Goal: Information Seeking & Learning: Learn about a topic

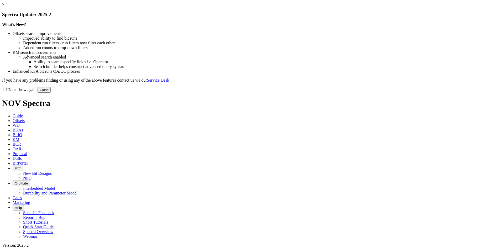
click at [4, 7] on link "×" at bounding box center [3, 4] width 2 height 4
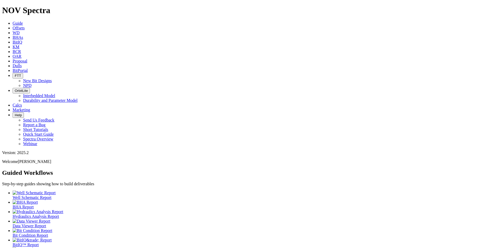
click at [25, 26] on span "Offsets" at bounding box center [19, 28] width 12 height 4
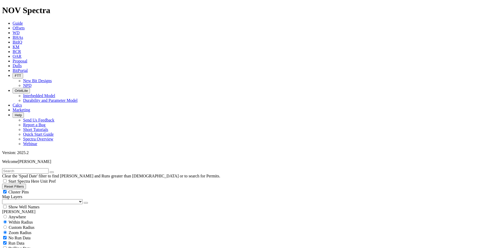
scroll to position [105, 0]
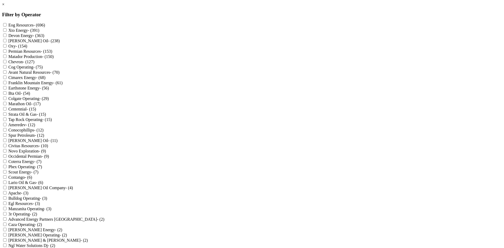
scroll to position [99, 0]
click at [30, 91] on label "Bta Oil - (54)" at bounding box center [19, 93] width 22 height 4
click at [7, 91] on Oil "Bta Oil - (54)" at bounding box center [4, 92] width 3 height 3
checkbox Oil "true"
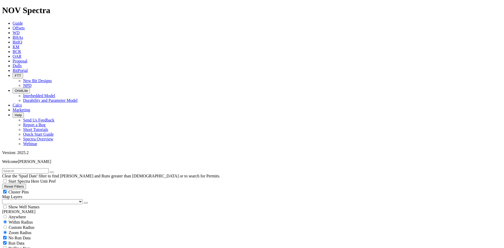
drag, startPoint x: 77, startPoint y: 39, endPoint x: 112, endPoint y: 53, distance: 37.6
click at [77, 189] on div "Cluster Pins" at bounding box center [252, 191] width 500 height 5
checkbox input "false"
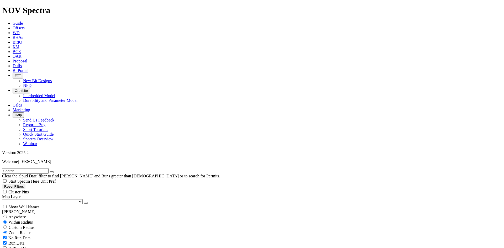
select select
select select "7.875"
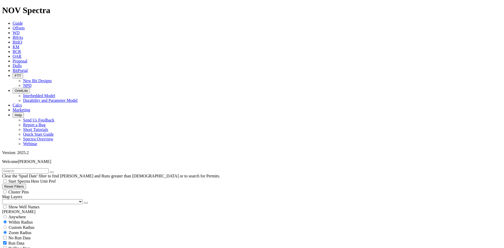
checkbox input "false"
select select "? number:7.875 ?"
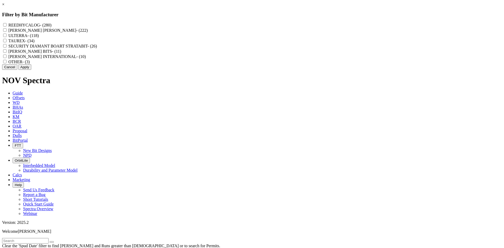
click at [51, 26] on label "REEDHYCALOG - (280)" at bounding box center [29, 25] width 43 height 4
click at [7, 26] on input "REEDHYCALOG - (280)" at bounding box center [4, 24] width 3 height 3
checkbox input "true"
click at [31, 70] on button "Apply" at bounding box center [24, 67] width 13 height 6
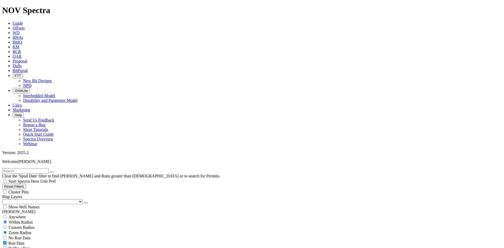
scroll to position [10308, 0]
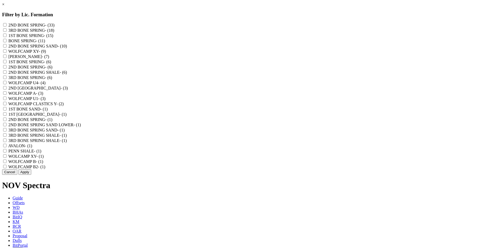
click at [55, 25] on label "2ND BONE SPRING - (33)" at bounding box center [31, 25] width 46 height 4
click at [7, 25] on SPRING "2ND BONE SPRING - (33)" at bounding box center [4, 24] width 3 height 3
checkbox SPRING "true"
click at [67, 48] on label "2ND BONE SPRING SAND - (10)" at bounding box center [37, 46] width 59 height 4
click at [7, 47] on SAND "2ND BONE SPRING SAND - (10)" at bounding box center [4, 45] width 3 height 3
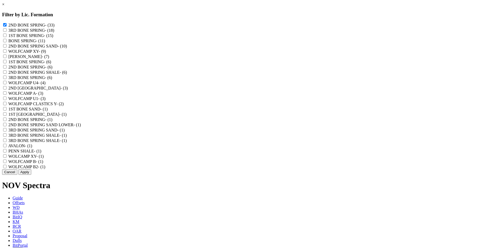
checkbox SAND "true"
click at [52, 80] on label "3RD BONE SPRING - (6)" at bounding box center [30, 77] width 44 height 4
click at [7, 79] on "3RD BONE SPRING - (6)" at bounding box center [4, 77] width 3 height 3
checkbox "true"
click at [52, 122] on label "2ND BONE SPRING - (1)" at bounding box center [30, 119] width 44 height 4
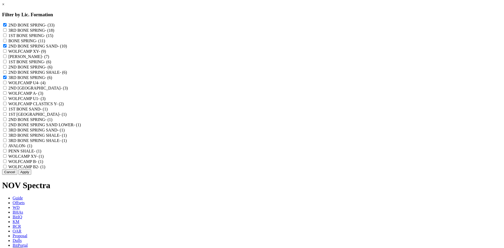
click at [7, 121] on "2ND BONE SPRING - (1)" at bounding box center [4, 119] width 3 height 3
checkbox "true"
click at [81, 127] on label "2ND BONE SPRING SAND LOWER - (1)" at bounding box center [44, 125] width 72 height 4
click at [7, 126] on LOWER "2ND BONE SPRING SAND LOWER - (1)" at bounding box center [4, 124] width 3 height 3
checkbox LOWER "true"
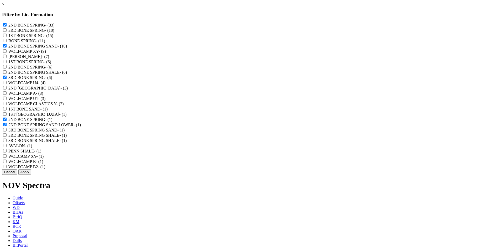
click at [45, 43] on label "BONE SPRING - (11)" at bounding box center [26, 41] width 37 height 4
click at [7, 42] on SPRING "BONE SPRING - (11)" at bounding box center [4, 40] width 3 height 3
checkbox SPRING "true"
click at [31, 175] on button "Apply" at bounding box center [24, 172] width 13 height 6
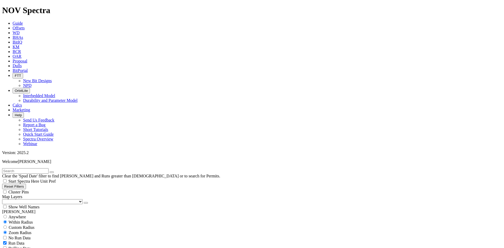
scroll to position [3935, 0]
select select
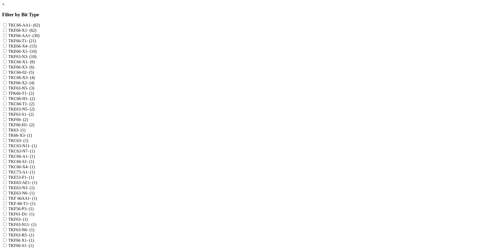
click at [36, 32] on label "TKF66-X1 - (62)" at bounding box center [22, 30] width 28 height 4
click at [7, 32] on input "TKF66-X1 - (62)" at bounding box center [4, 29] width 3 height 3
checkbox input "true"
click at [37, 54] on label "TKE66-X1 - (10)" at bounding box center [22, 51] width 28 height 4
click at [7, 53] on input "TKE66-X1 - (10)" at bounding box center [4, 50] width 3 height 3
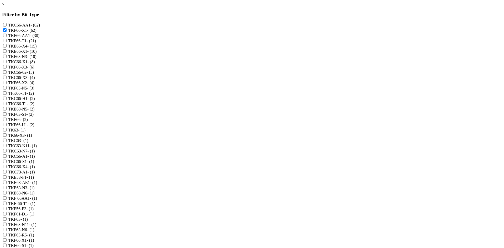
checkbox input "true"
click at [35, 64] on label "TKC66-X1 - (8)" at bounding box center [21, 62] width 27 height 4
click at [7, 63] on input "TKC66-X1 - (8)" at bounding box center [4, 61] width 3 height 3
checkbox input "true"
click at [35, 80] on label "TKC66-X3 - (4)" at bounding box center [21, 77] width 27 height 4
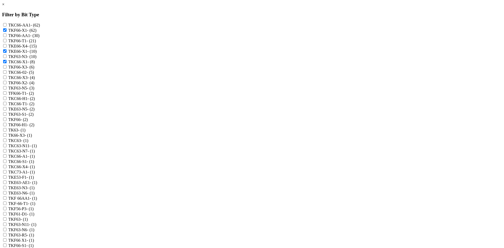
click at [7, 79] on input "TKC66-X3 - (4)" at bounding box center [4, 77] width 3 height 3
checkbox input "true"
click at [34, 85] on label "TKF66-X2 - (4)" at bounding box center [21, 83] width 26 height 4
click at [7, 84] on input "TKF66-X2 - (4)" at bounding box center [4, 82] width 3 height 3
checkbox input "true"
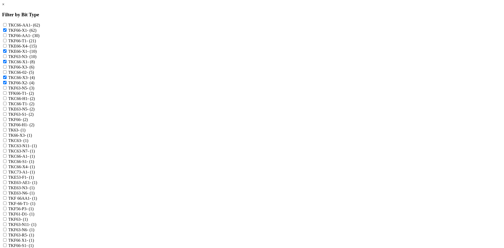
click at [32, 137] on label "TK66-X3 - (1)" at bounding box center [20, 135] width 24 height 4
click at [7, 137] on input "TK66-X3 - (1)" at bounding box center [4, 134] width 3 height 3
checkbox input "true"
click at [35, 169] on label "TKC66-X4 - (1)" at bounding box center [21, 167] width 27 height 4
click at [7, 168] on input "TKC66-X4 - (1)" at bounding box center [4, 166] width 3 height 3
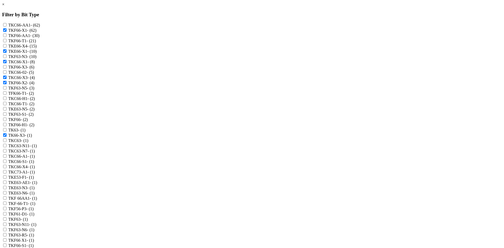
checkbox input "true"
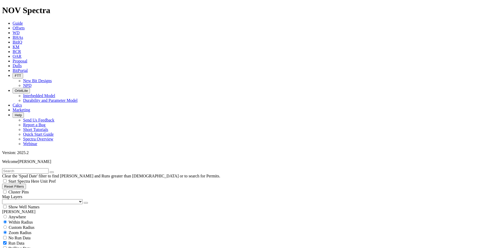
scroll to position [3790, 0]
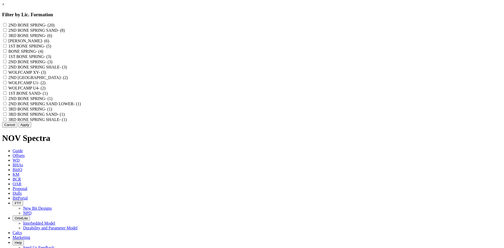
click at [55, 25] on label "2ND BONE SPRING - (20)" at bounding box center [31, 25] width 46 height 4
click at [7, 25] on SPRING "2ND BONE SPRING - (20)" at bounding box center [4, 24] width 3 height 3
checkbox SPRING "true"
click at [65, 32] on label "2ND BONE SPRING SAND - (8)" at bounding box center [36, 30] width 56 height 4
click at [7, 32] on SAND "2ND BONE SPRING SAND - (8)" at bounding box center [4, 29] width 3 height 3
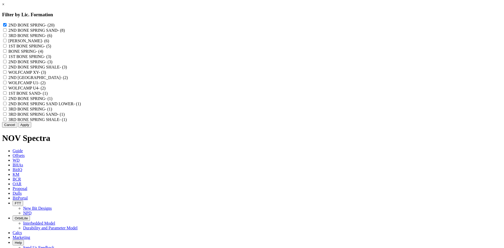
checkbox SAND "true"
click at [52, 64] on label "2ND BONE SPRING - (3)" at bounding box center [30, 62] width 44 height 4
click at [7, 63] on "2ND BONE SPRING - (3)" at bounding box center [4, 61] width 3 height 3
checkbox "true"
click at [68, 80] on label "2ND BONE SPRINGS - (2)" at bounding box center [37, 77] width 59 height 4
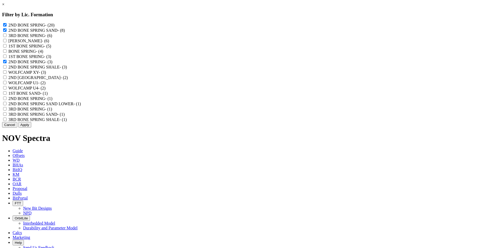
click at [7, 79] on SPRINGS "2ND BONE SPRINGS - (2)" at bounding box center [4, 77] width 3 height 3
checkbox SPRINGS "true"
click at [52, 101] on label "2ND BONE SPRING - (1)" at bounding box center [30, 98] width 44 height 4
click at [7, 100] on "2ND BONE SPRING - (1)" at bounding box center [4, 98] width 3 height 3
checkbox "true"
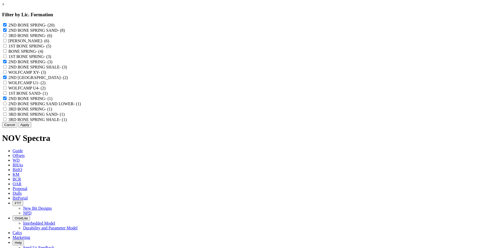
click at [81, 106] on label "2ND BONE SPRING SAND LOWER - (1)" at bounding box center [44, 104] width 72 height 4
click at [7, 105] on LOWER "2ND BONE SPRING SAND LOWER - (1)" at bounding box center [4, 103] width 3 height 3
checkbox LOWER "true"
click at [65, 117] on label "3RD BONE SPRING SAND - (1)" at bounding box center [36, 114] width 56 height 4
click at [7, 116] on SAND "3RD BONE SPRING SAND - (1)" at bounding box center [4, 113] width 3 height 3
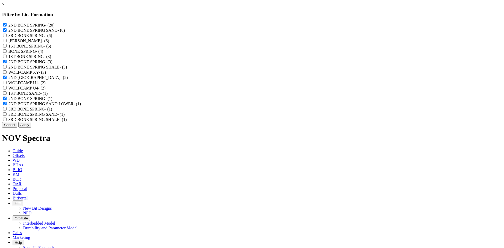
checkbox SAND "true"
click at [52, 38] on label "3RD BONE SPRING - (6)" at bounding box center [30, 35] width 44 height 4
click at [7, 37] on SPRING "3RD BONE SPRING - (6)" at bounding box center [4, 35] width 3 height 3
checkbox SPRING "true"
click at [31, 128] on button "Apply" at bounding box center [24, 125] width 13 height 6
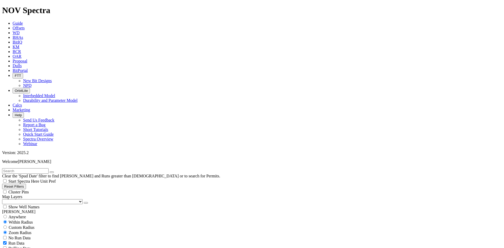
scroll to position [262, 0]
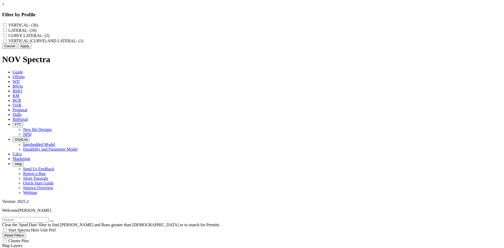
click at [36, 32] on label "LATERAL - (10)" at bounding box center [22, 30] width 28 height 4
click at [7, 32] on input "LATERAL - (10)" at bounding box center [4, 29] width 3 height 3
checkbox input "true"
click at [83, 43] on label "VERTICAL (CURVE) AND LATERAL - (1)" at bounding box center [45, 41] width 75 height 4
click at [7, 42] on LATERAL "VERTICAL (CURVE) AND LATERAL - (1)" at bounding box center [4, 40] width 3 height 3
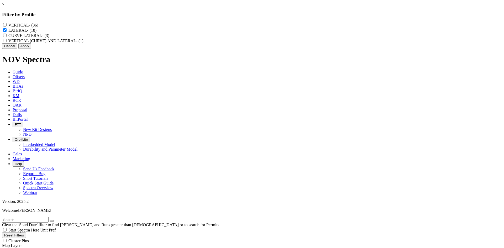
checkbox LATERAL "true"
click at [49, 38] on label "CURVE LATERAL - (3)" at bounding box center [28, 35] width 41 height 4
click at [7, 37] on LATERAL "CURVE LATERAL - (3)" at bounding box center [4, 35] width 3 height 3
checkbox LATERAL "true"
click at [31, 49] on button "Apply" at bounding box center [24, 46] width 13 height 6
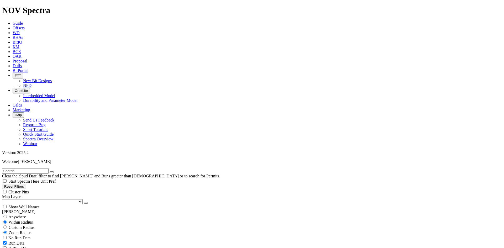
scroll to position [386, 0]
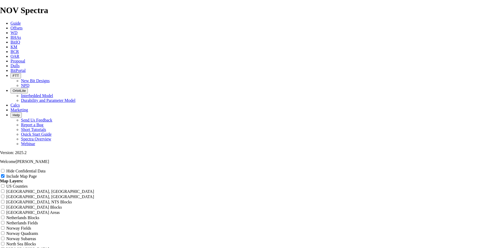
click at [45, 169] on label "Hide Confidential Data" at bounding box center [25, 171] width 39 height 4
click at [4, 169] on input "Hide Confidential Data" at bounding box center [2, 170] width 3 height 3
checkbox input "true"
drag, startPoint x: 296, startPoint y: 38, endPoint x: 189, endPoint y: 52, distance: 108.3
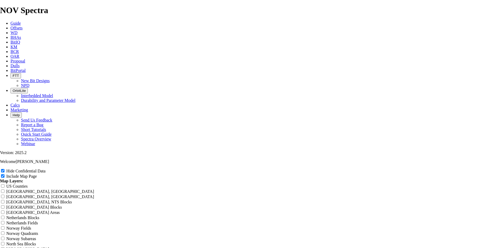
type input "X"
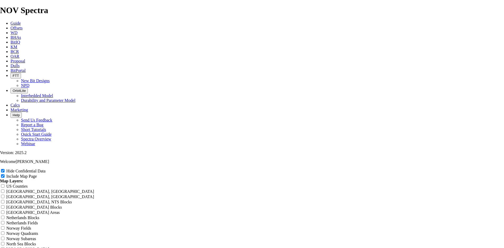
type input "X"
type input "X1"
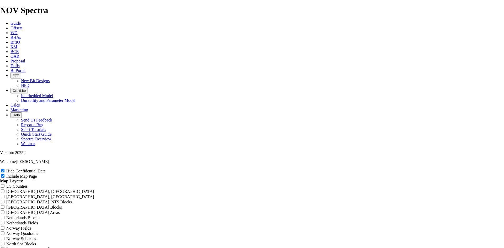
type input "X1"
type input "X"
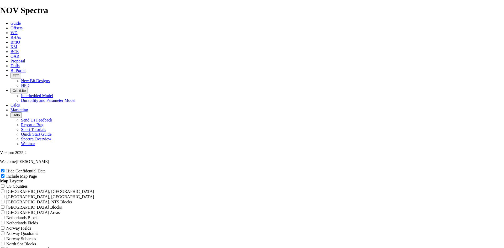
type input "X"
type input "7"
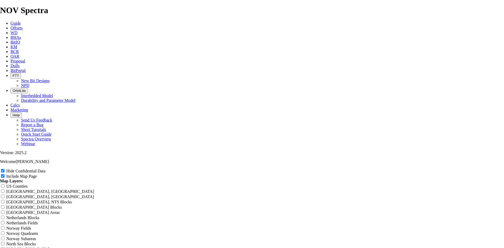
type input "7"
type input "7."
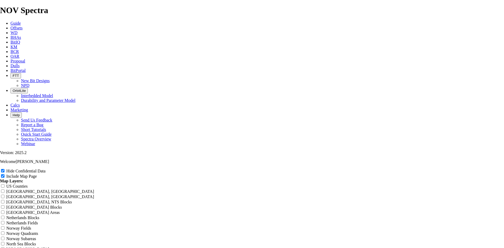
type input "7."
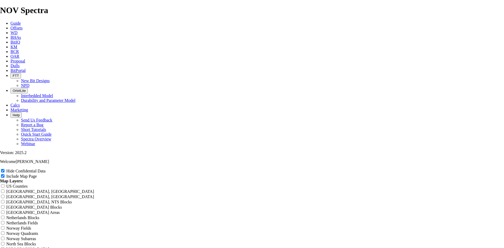
type input "7.8"
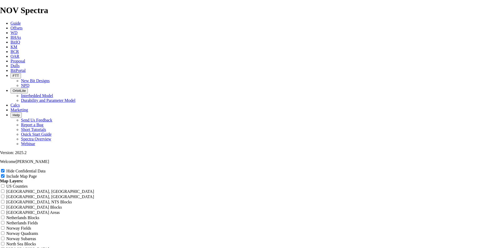
type input "7.8"
type input "7.88"
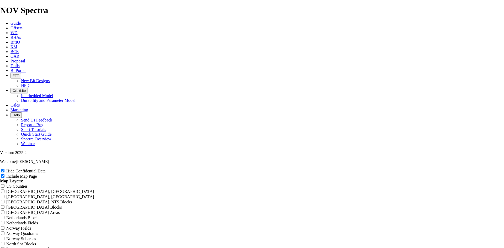
type input "7.88"
type input "7.88 T"
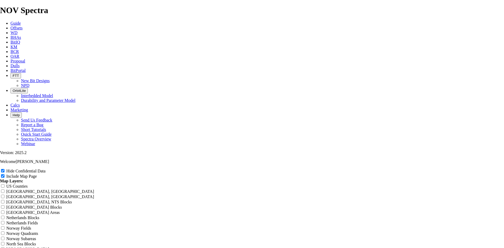
type input "7.88 T"
type input "7.88 TK"
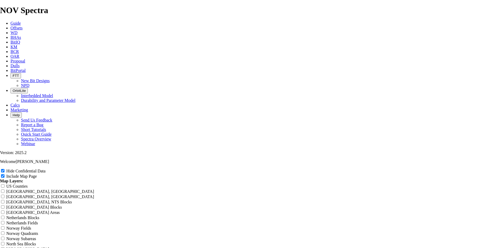
type input "7.88 TK"
type input "7.88 TKF"
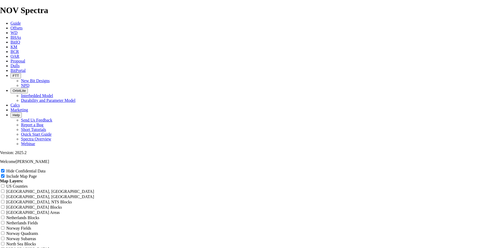
type input "7.88 TKF"
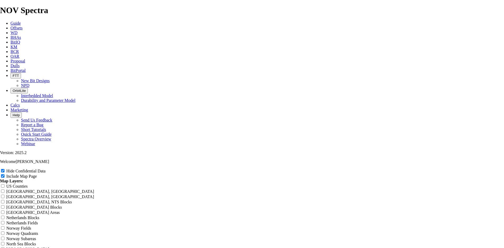
type input "7.88 TKF6"
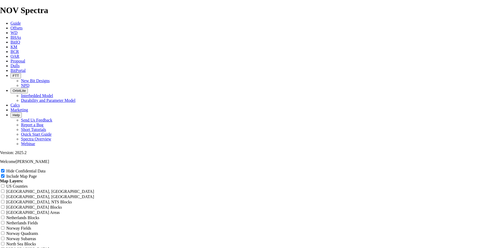
type input "7.88 TKF6"
type input "7.88 TKF66"
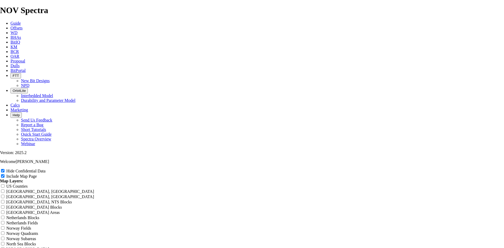
type input "7.88 TKF66"
type input "7.88 TKF66 X"
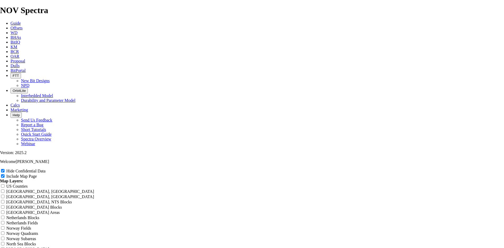
type input "7.88 TKF66 X"
type input "7.88 TKF66 X1"
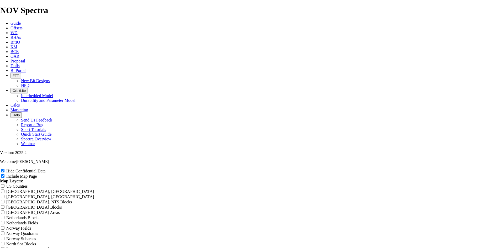
type input "7.88 TKF66 X1"
type input "7.88 TKF66 X1 B"
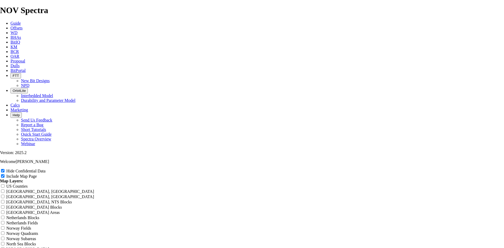
type input "7.88 TKF66 X1 B"
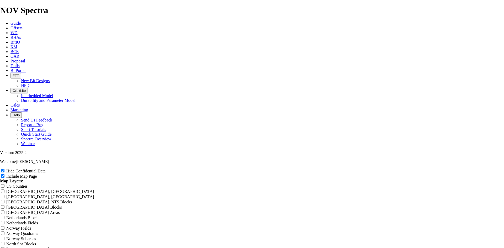
type input "7.88 TKF66 X1 Bo"
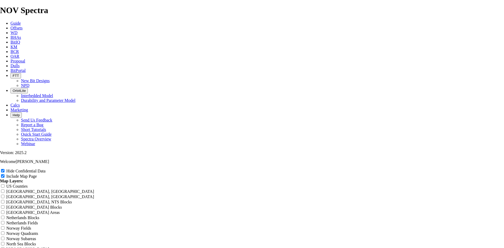
type input "7.88 TKF66 X1 Bo"
type input "7.88 TKF66 X1 Bon"
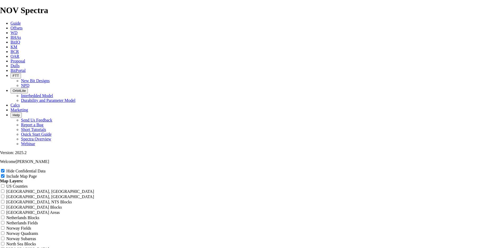
type input "7.88 TKF66 X1 Bon"
type input "7.88 TKF66 X1 Bone"
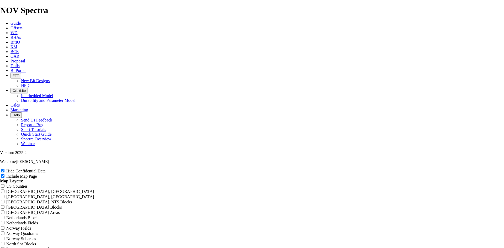
type input "7.88 TKF66 X1 Bone"
type input "7.88 TKF66 X1 Bone s"
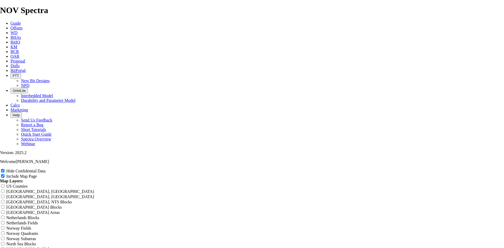
type input "7.88 TKF66 X1 Bone s"
type input "7.88 TKF66 X1 Bone sp"
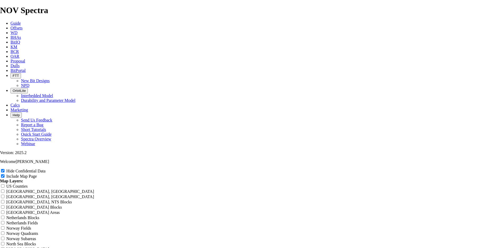
type input "7.88 TKF66 X1 Bone sp"
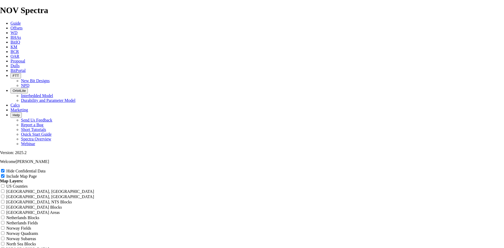
type input "7.88 TKF66 X1 Bone spr"
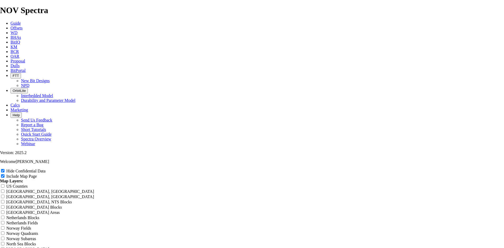
type input "7.88 TKF66 X1 Bone spr"
type input "7.88 TKF66 X1 Bone spri"
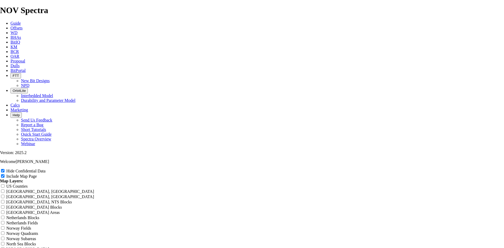
type input "7.88 TKF66 X1 Bone spri"
type input "7.88 TKF66 X1 Bone sprin"
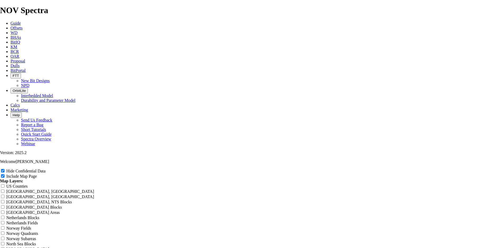
type input "7.88 TKF66 X1 Bone sprin"
type input "7.88 TKF66 X1 Bone spring"
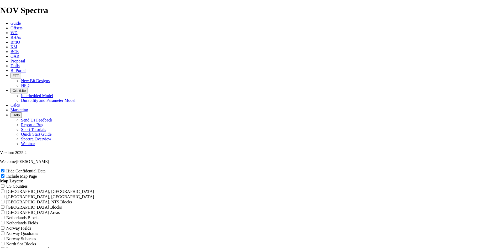
type input "7.88 TKF66 X1 Bone spring"
type input "7.88 TKF66 X1 Bone springs"
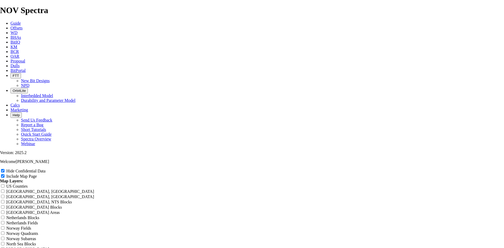
type input "7.88 TKF66 X1 Bone springs"
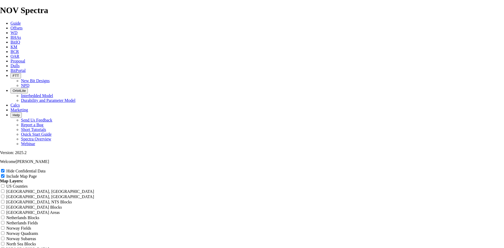
type input "7.88 TKF66 X1 Bone springs S"
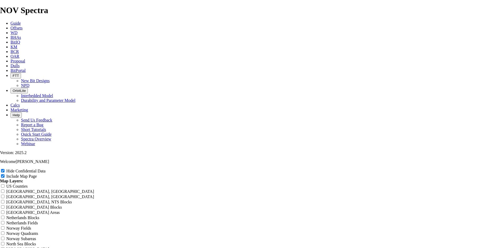
drag, startPoint x: 297, startPoint y: 46, endPoint x: 156, endPoint y: 49, distance: 141.5
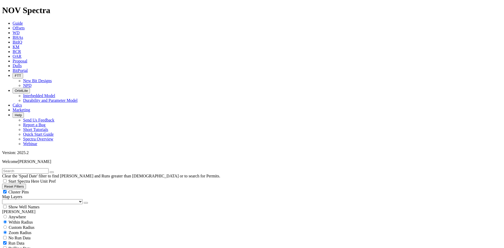
click at [29, 190] on span "Cluster Pins" at bounding box center [18, 192] width 20 height 4
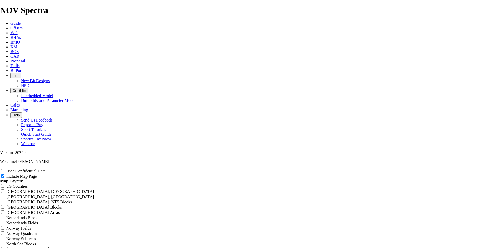
click at [45, 169] on label "Hide Confidential Data" at bounding box center [25, 171] width 39 height 4
click at [4, 169] on input "Hide Confidential Data" at bounding box center [2, 170] width 3 height 3
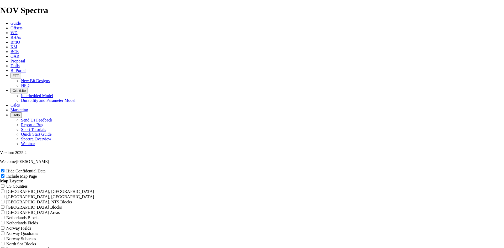
drag, startPoint x: 295, startPoint y: 36, endPoint x: 156, endPoint y: 36, distance: 139.1
